Goal: Register for event/course

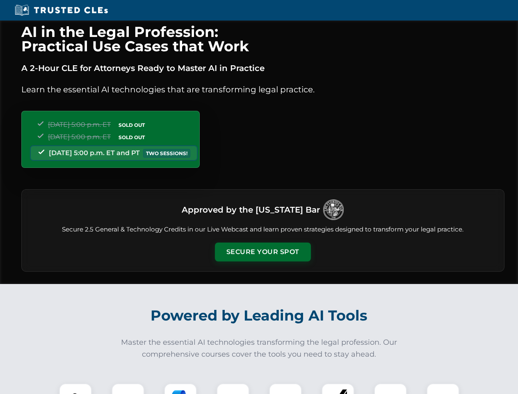
click at [262, 252] on button "Secure Your Spot" at bounding box center [263, 251] width 96 height 19
click at [75, 388] on img at bounding box center [76, 399] width 24 height 24
